Goal: Find specific page/section: Find specific page/section

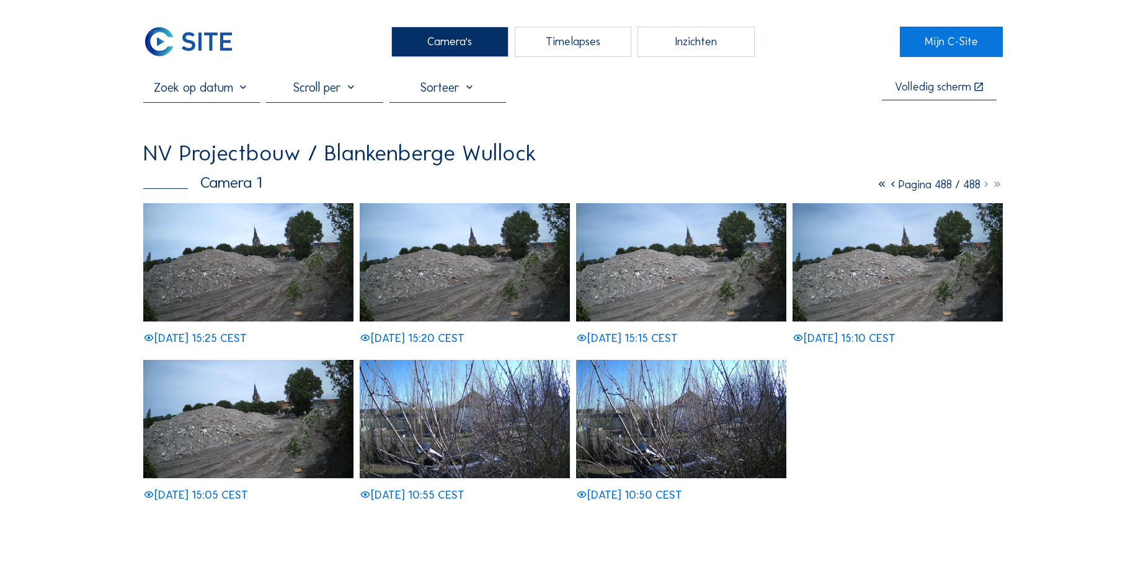
click at [562, 46] on div "Timelapses" at bounding box center [573, 42] width 117 height 30
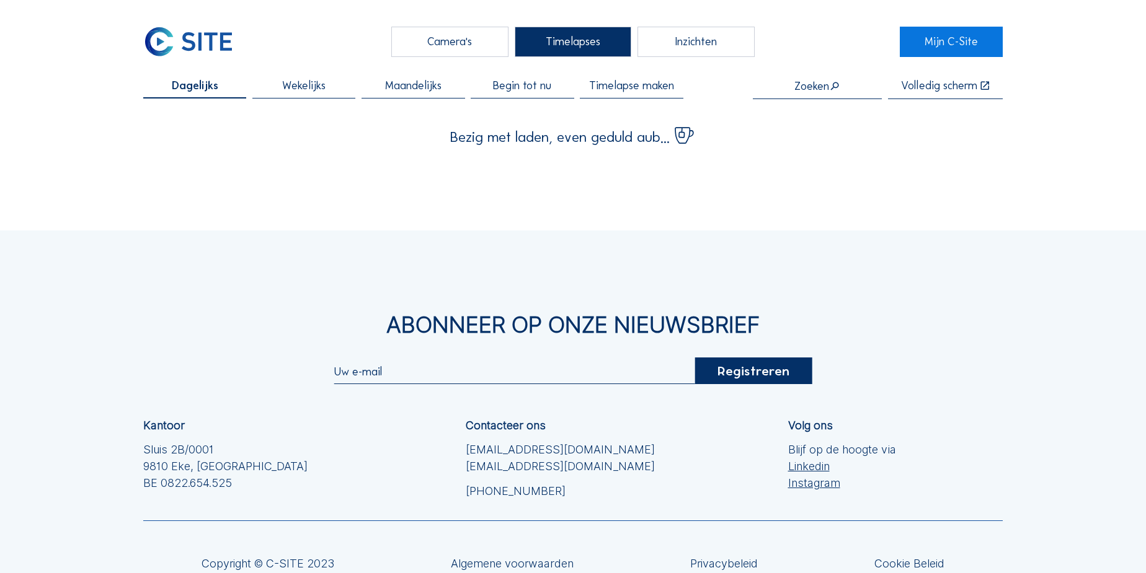
click at [466, 42] on div "Camera's" at bounding box center [449, 42] width 117 height 30
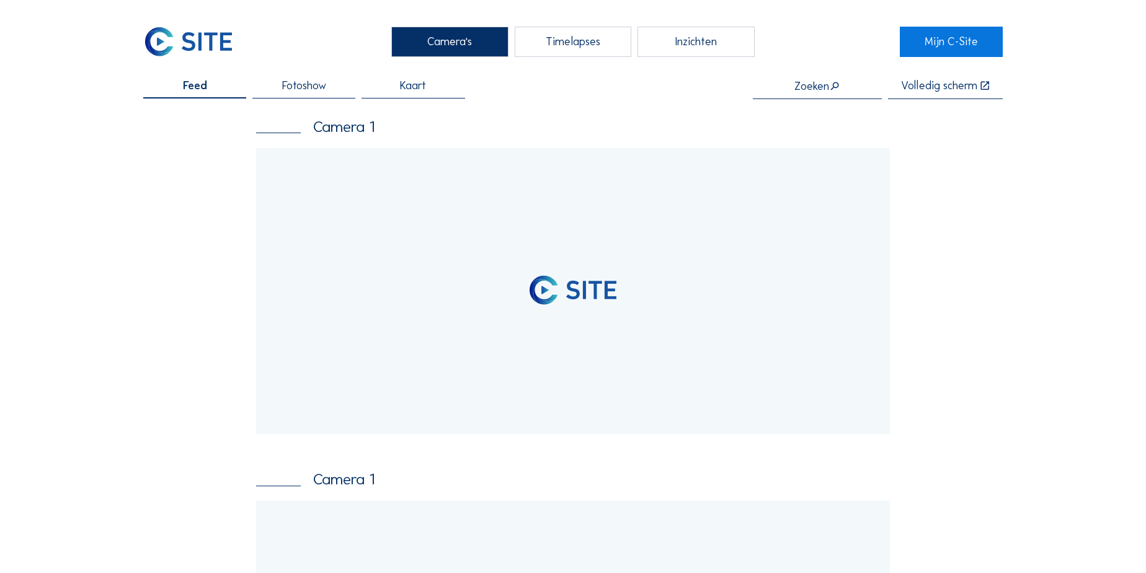
click at [818, 89] on input "text" at bounding box center [817, 86] width 129 height 12
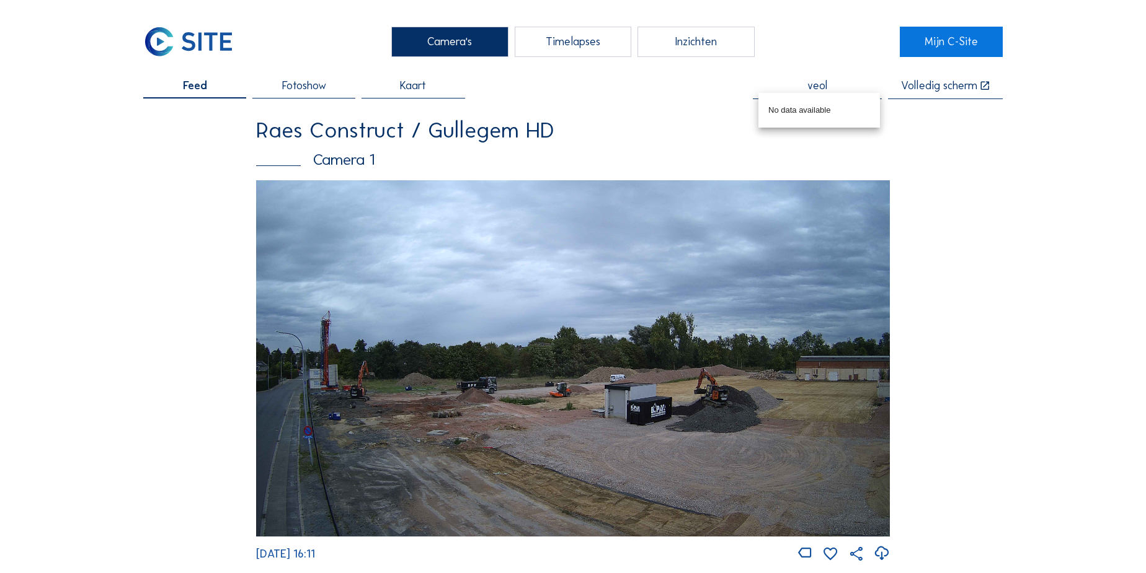
type input "veol"
